Goal: Information Seeking & Learning: Learn about a topic

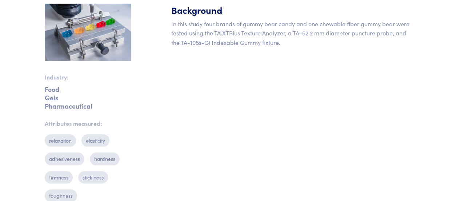
scroll to position [199, 0]
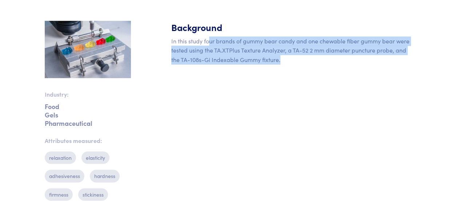
drag, startPoint x: 293, startPoint y: 59, endPoint x: 210, endPoint y: 43, distance: 84.2
click at [210, 43] on p "In this study four brands of gummy bear candy and one chewable fiber gummy bear…" at bounding box center [293, 50] width 245 height 28
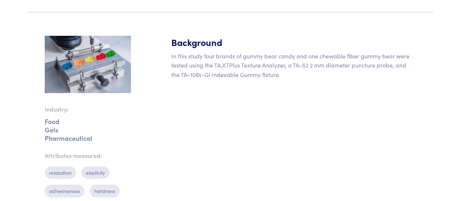
scroll to position [120, 0]
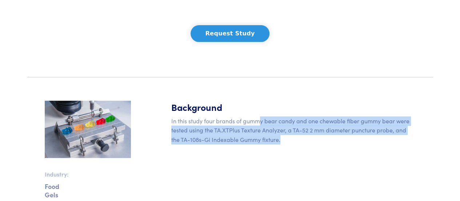
drag, startPoint x: 258, startPoint y: 119, endPoint x: 314, endPoint y: 154, distance: 66.1
click at [314, 154] on div "Background In this study four brands of gummy bear candy and one chewable fiber…" at bounding box center [293, 202] width 253 height 204
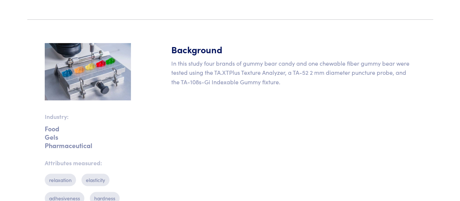
scroll to position [179, 0]
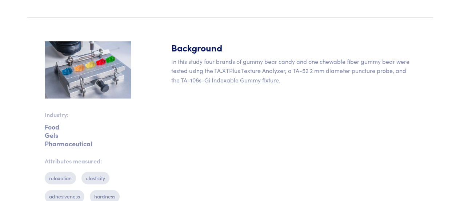
click at [90, 60] on img at bounding box center [88, 70] width 86 height 58
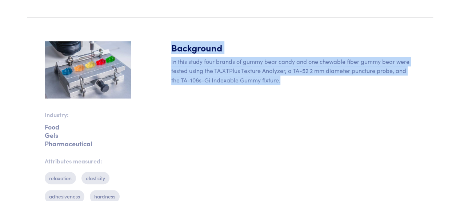
drag, startPoint x: 173, startPoint y: 48, endPoint x: 299, endPoint y: 106, distance: 139.6
click at [299, 106] on div "Background In this study four brands of gummy bear candy and one chewable fiber…" at bounding box center [293, 143] width 253 height 204
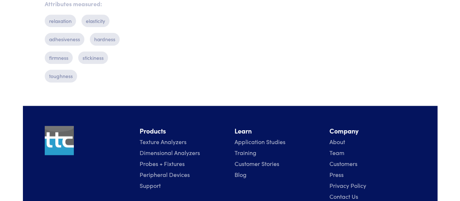
scroll to position [336, 0]
